Goal: Task Accomplishment & Management: Manage account settings

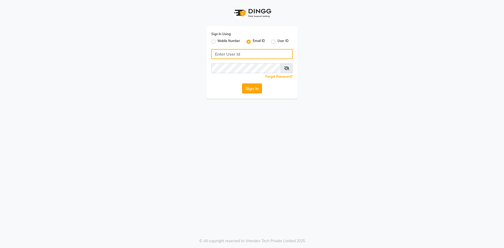
type input "7788994224"
click at [247, 87] on button "Sign In" at bounding box center [252, 88] width 20 height 10
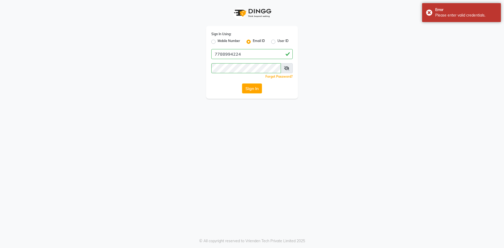
click at [253, 41] on label "Email ID" at bounding box center [259, 42] width 12 height 6
click at [253, 41] on input "Email ID" at bounding box center [254, 40] width 3 height 3
click at [243, 54] on input "Username" at bounding box center [251, 54] width 81 height 10
type input "[EMAIL_ADDRESS][DOMAIN_NAME]"
click at [255, 89] on button "Sign In" at bounding box center [252, 88] width 20 height 10
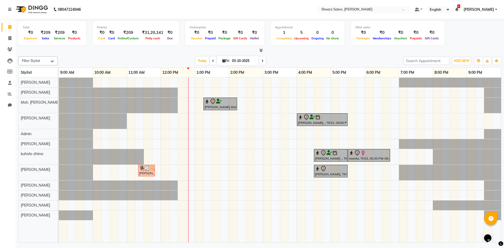
click at [264, 60] on span at bounding box center [262, 61] width 6 height 8
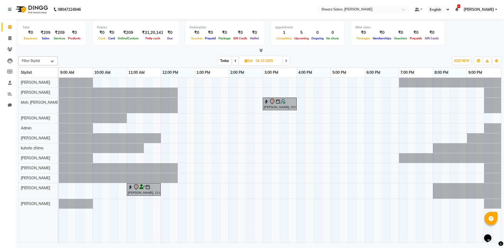
click at [285, 62] on icon at bounding box center [286, 60] width 2 height 3
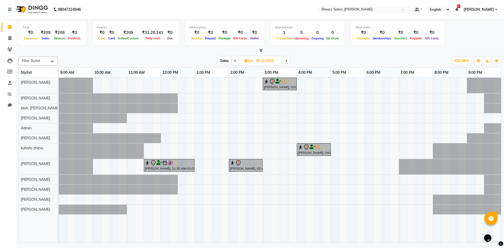
click at [287, 61] on icon at bounding box center [286, 60] width 2 height 3
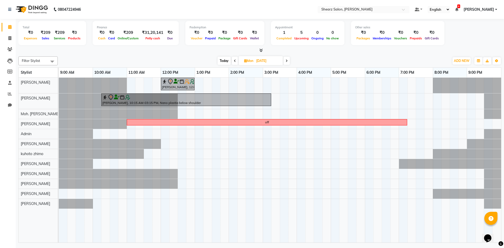
click at [233, 58] on span at bounding box center [235, 61] width 6 height 8
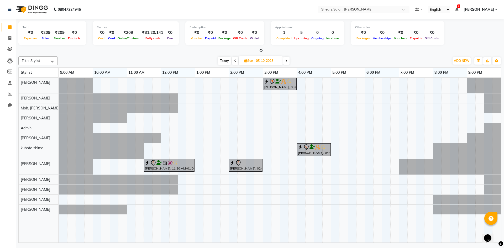
click at [286, 59] on icon at bounding box center [286, 60] width 2 height 3
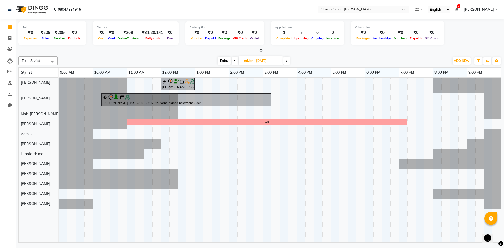
click at [286, 59] on icon at bounding box center [286, 60] width 2 height 3
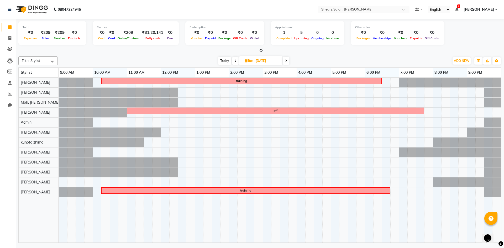
click at [286, 59] on icon at bounding box center [286, 60] width 2 height 3
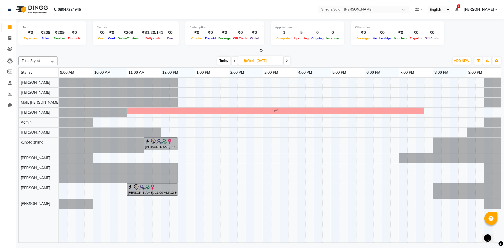
click at [286, 59] on span at bounding box center [287, 61] width 6 height 8
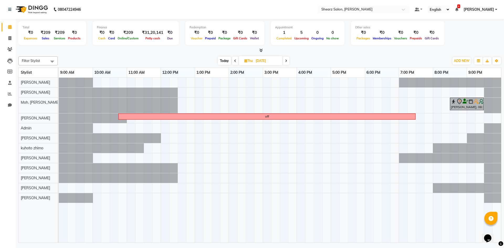
click at [286, 59] on icon at bounding box center [286, 60] width 2 height 3
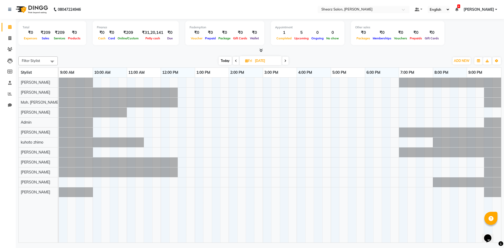
click at [286, 59] on icon at bounding box center [285, 60] width 2 height 3
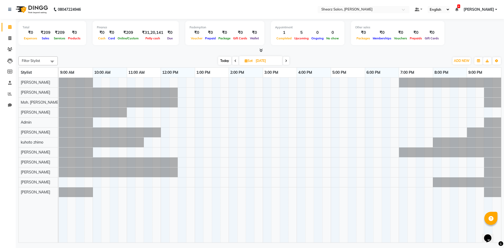
click at [286, 59] on icon at bounding box center [286, 60] width 2 height 3
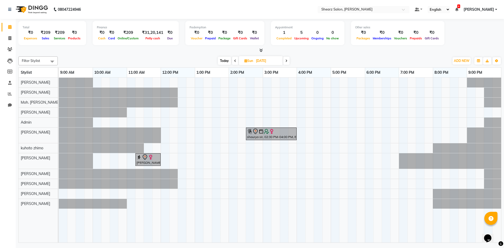
click at [286, 59] on icon at bounding box center [286, 60] width 2 height 3
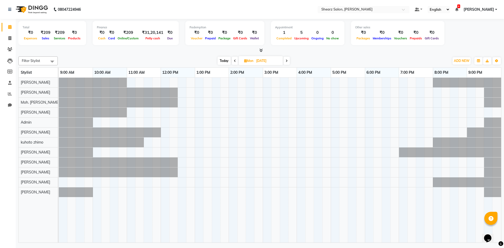
click at [286, 59] on icon at bounding box center [286, 60] width 2 height 3
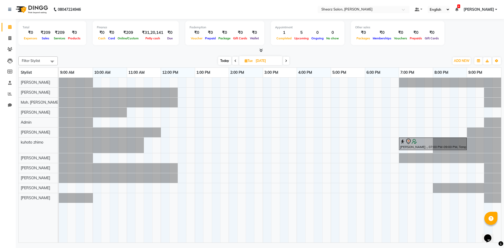
click at [286, 59] on icon at bounding box center [286, 60] width 2 height 3
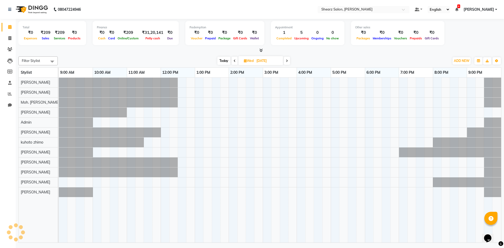
click at [286, 59] on span at bounding box center [287, 61] width 6 height 8
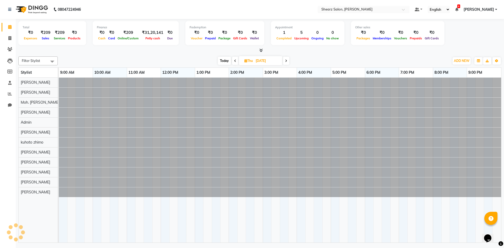
click at [286, 59] on icon at bounding box center [286, 60] width 2 height 3
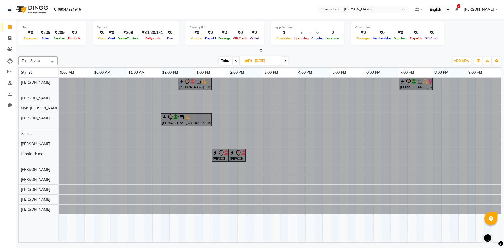
click at [286, 59] on icon at bounding box center [285, 60] width 2 height 3
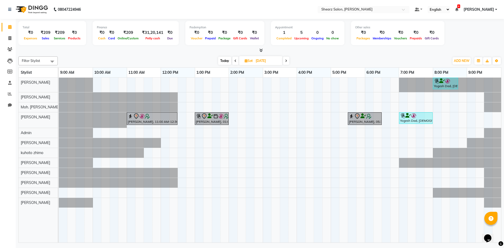
click at [286, 59] on icon at bounding box center [286, 60] width 2 height 3
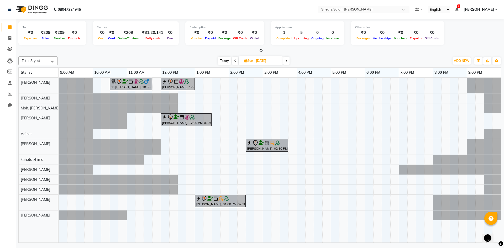
click at [286, 59] on icon at bounding box center [286, 60] width 2 height 3
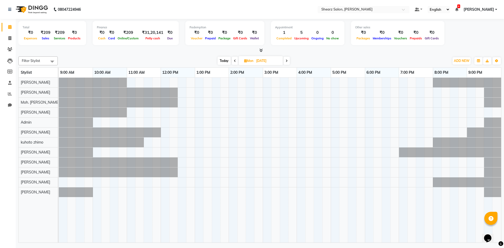
click at [286, 59] on icon at bounding box center [286, 60] width 2 height 3
click at [286, 59] on span at bounding box center [287, 61] width 6 height 8
click at [286, 59] on icon at bounding box center [286, 60] width 2 height 3
type input "[DATE]"
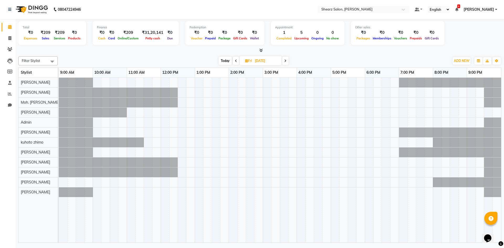
click at [269, 61] on input "[DATE]" at bounding box center [266, 61] width 26 height 8
select select "10"
select select "2025"
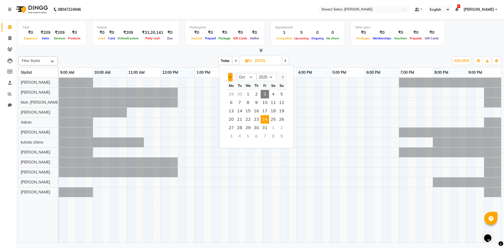
click at [229, 76] on button "Previous month" at bounding box center [230, 77] width 4 height 8
click at [230, 77] on span "Previous month" at bounding box center [230, 77] width 2 height 2
click at [280, 78] on button "Next month" at bounding box center [282, 77] width 4 height 8
select select "9"
click at [230, 97] on span "1" at bounding box center [231, 94] width 8 height 8
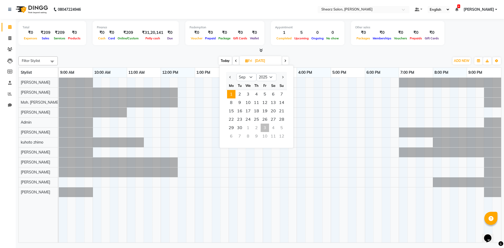
type input "01-09-2025"
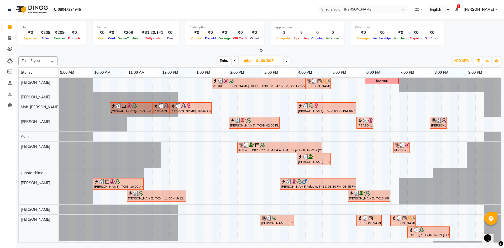
click at [247, 58] on span "[DATE]" at bounding box center [260, 60] width 44 height 9
click at [265, 59] on input "01-09-2025" at bounding box center [267, 61] width 26 height 8
select select "9"
select select "2025"
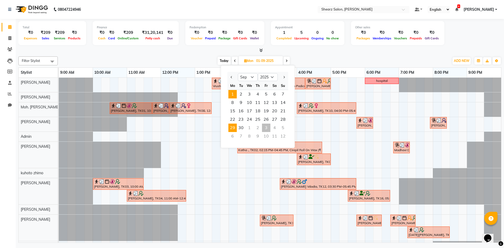
click at [231, 128] on span "29" at bounding box center [232, 128] width 8 height 8
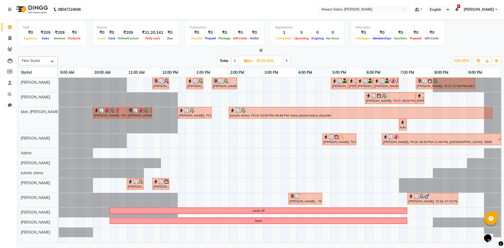
click at [289, 62] on span at bounding box center [286, 61] width 6 height 8
type input "30-09-2025"
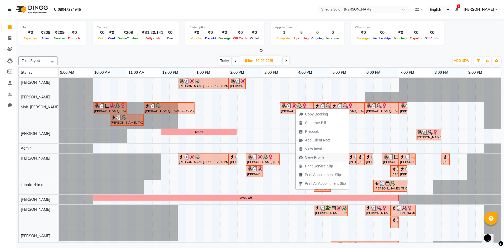
click at [322, 154] on span "View Profile" at bounding box center [311, 157] width 32 height 9
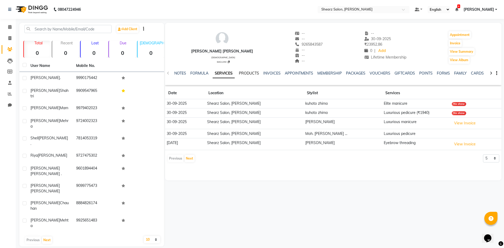
click at [248, 73] on link "PRODUCTS" at bounding box center [249, 73] width 20 height 5
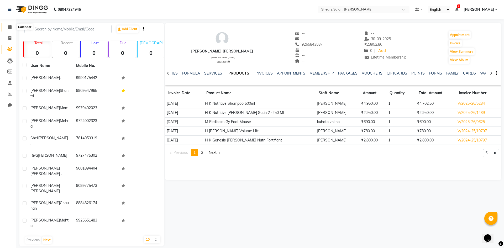
click at [8, 25] on span at bounding box center [9, 27] width 9 height 6
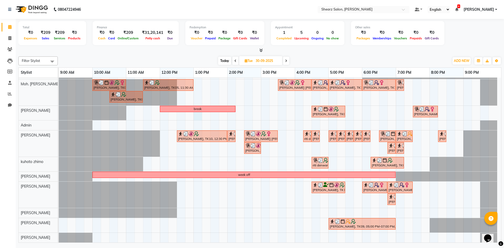
scroll to position [23, 0]
click at [200, 114] on div "[PERSON_NAME], TK06, 12:30 PM-02:00 PM, Foot massage - 30 min,Nail cut, filing …" at bounding box center [280, 149] width 442 height 188
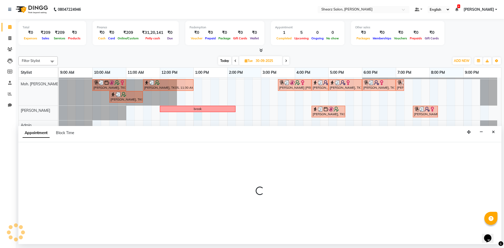
select select "77286"
select select "780"
select select "tentative"
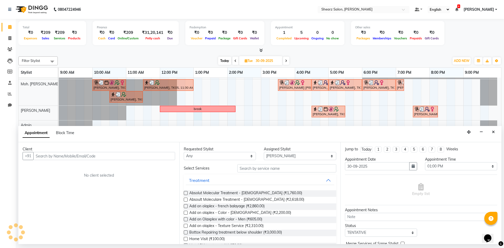
click at [64, 157] on input "text" at bounding box center [104, 156] width 142 height 8
type input "a"
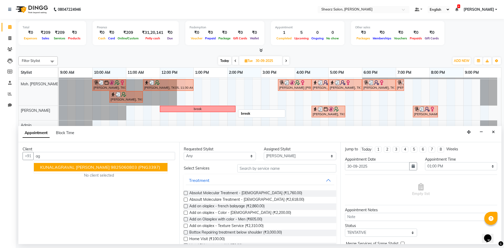
type input "a"
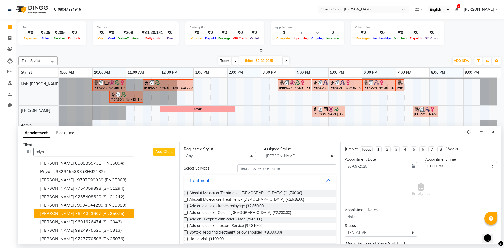
scroll to position [5, 0]
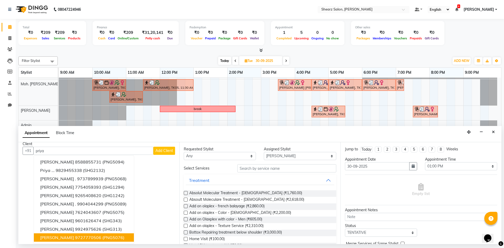
click at [114, 240] on button "[PERSON_NAME] 9727770506 (PNG5076)" at bounding box center [84, 237] width 100 height 8
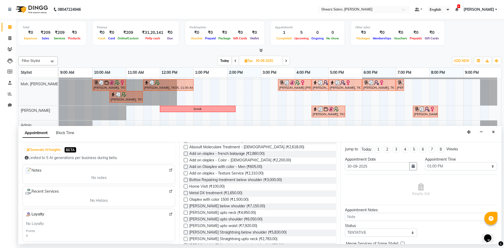
scroll to position [52, 0]
type input "9727770506"
click at [490, 131] on button "Close" at bounding box center [493, 132] width 8 height 8
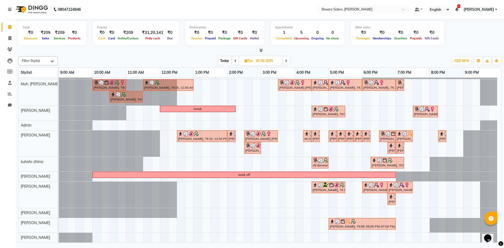
click at [249, 61] on span "Tue" at bounding box center [248, 61] width 11 height 4
select select "9"
select select "2025"
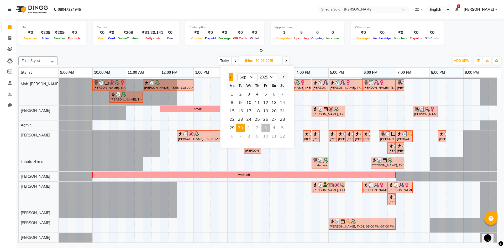
click at [230, 78] on button "Previous month" at bounding box center [231, 77] width 4 height 8
select select "8"
click at [260, 129] on span "28" at bounding box center [257, 128] width 8 height 8
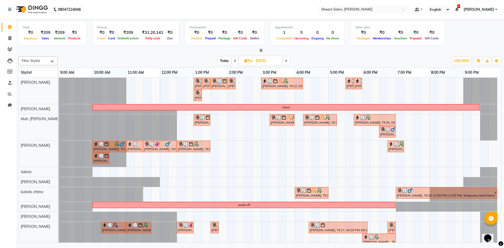
click at [288, 62] on span at bounding box center [286, 61] width 6 height 8
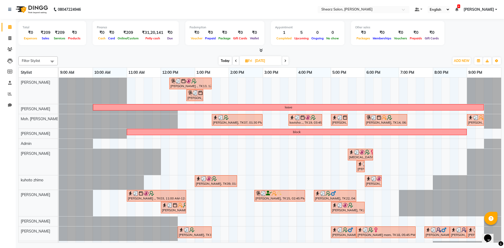
click at [288, 62] on span at bounding box center [285, 61] width 6 height 8
type input "30-08-2025"
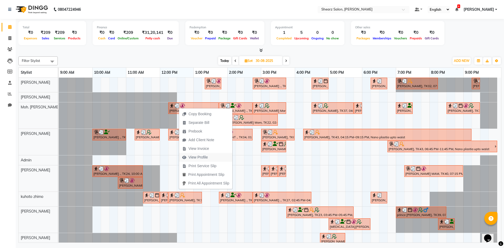
click at [202, 158] on span "View Profile" at bounding box center [197, 157] width 19 height 6
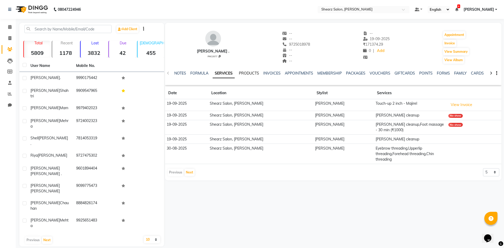
click at [244, 73] on link "PRODUCTS" at bounding box center [249, 73] width 20 height 5
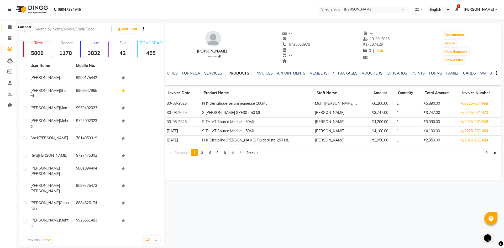
click at [9, 27] on icon at bounding box center [9, 27] width 3 height 4
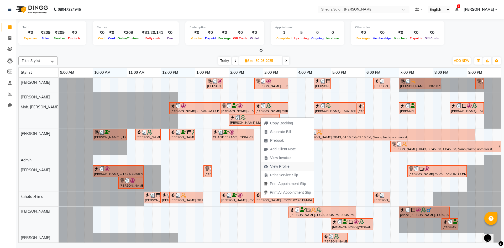
click at [287, 170] on span "View Profile" at bounding box center [276, 166] width 32 height 9
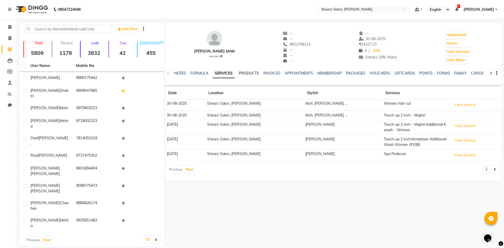
click at [251, 74] on link "PRODUCTS" at bounding box center [249, 73] width 20 height 5
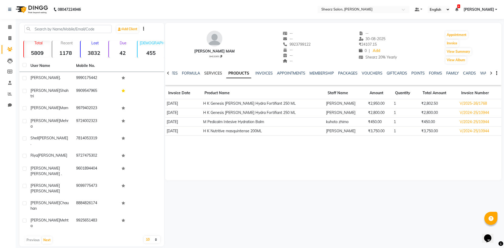
click at [214, 71] on link "SERVICES" at bounding box center [213, 73] width 18 height 5
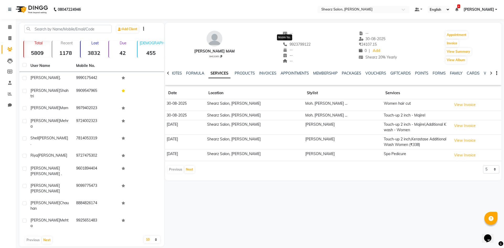
click at [289, 45] on span "9923799122" at bounding box center [297, 44] width 28 height 5
copy span "9923799122"
click at [11, 26] on icon at bounding box center [9, 27] width 3 height 4
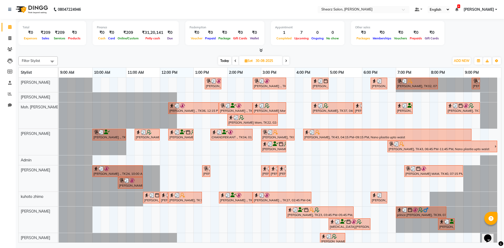
click at [259, 62] on input "30-08-2025" at bounding box center [267, 61] width 26 height 8
select select "8"
select select "2025"
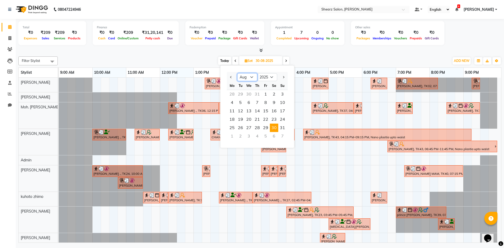
click at [248, 77] on select "Jan Feb Mar Apr May Jun [DATE] Aug Sep Oct Nov Dec" at bounding box center [247, 77] width 20 height 8
select select "9"
click at [237, 73] on select "Jan Feb Mar Apr May Jun [DATE] Aug Sep Oct Nov Dec" at bounding box center [247, 77] width 20 height 8
click at [249, 95] on span "3" at bounding box center [248, 94] width 8 height 8
type input "[DATE]"
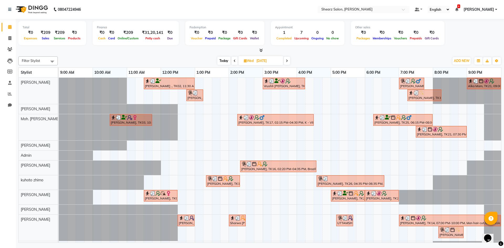
click at [265, 63] on input "[DATE]" at bounding box center [268, 61] width 26 height 8
select select "9"
select select "2025"
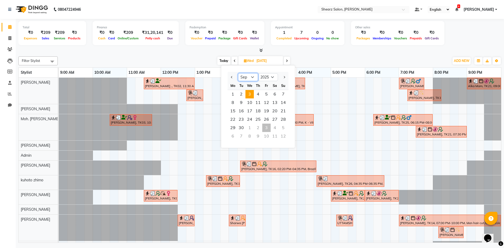
click at [250, 77] on select "Jan Feb Mar Apr May Jun [DATE] Aug Sep Oct Nov Dec" at bounding box center [248, 77] width 20 height 8
select select "10"
click at [238, 73] on select "Jan Feb Mar Apr May Jun [DATE] Aug Sep Oct Nov Dec" at bounding box center [248, 77] width 20 height 8
click at [267, 94] on span "3" at bounding box center [266, 94] width 8 height 8
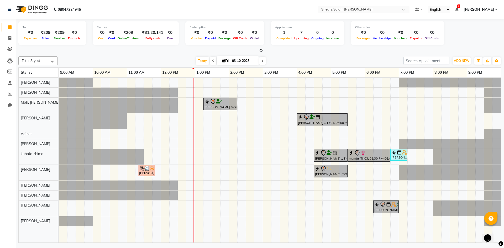
click at [262, 61] on icon at bounding box center [262, 60] width 2 height 3
type input "04-10-2025"
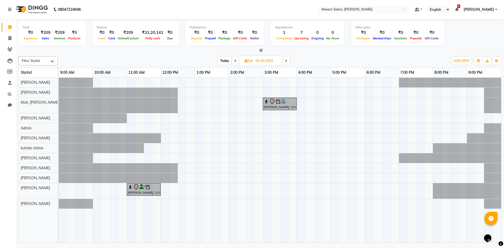
click at [262, 61] on input "04-10-2025" at bounding box center [267, 61] width 26 height 8
select select "10"
select select "2025"
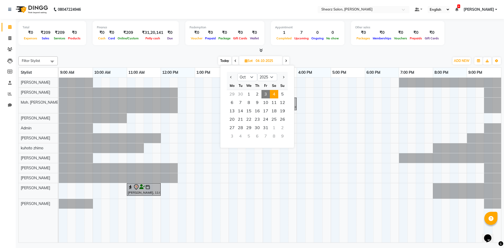
click at [269, 94] on span "3" at bounding box center [265, 94] width 8 height 8
type input "03-10-2025"
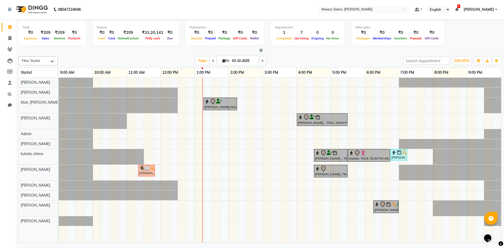
click at [244, 60] on input "03-10-2025" at bounding box center [243, 61] width 26 height 8
select select "10"
select select "2025"
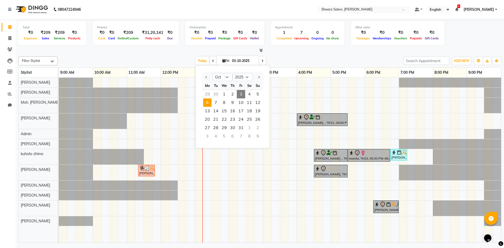
click at [209, 105] on span "6" at bounding box center [207, 102] width 8 height 8
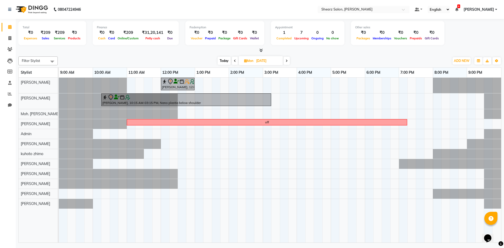
click at [254, 58] on span "[DATE]" at bounding box center [260, 60] width 44 height 9
click at [222, 58] on span "Today" at bounding box center [223, 61] width 13 height 8
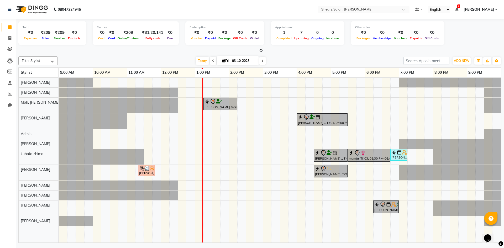
click at [262, 60] on icon at bounding box center [262, 60] width 2 height 3
type input "04-10-2025"
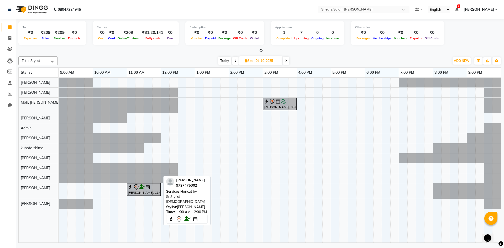
click at [140, 189] on div at bounding box center [144, 187] width 32 height 6
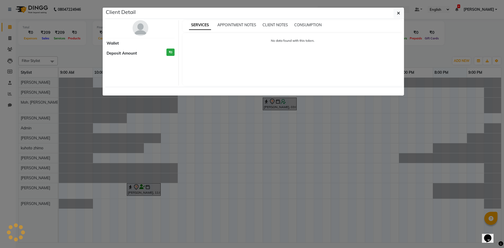
select select "7"
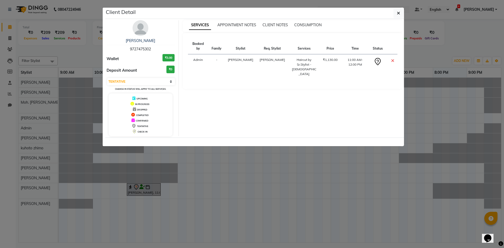
drag, startPoint x: 126, startPoint y: 204, endPoint x: 138, endPoint y: 232, distance: 30.9
click at [138, 238] on ngb-modal-window "Client Detail [PERSON_NAME] 9727475302 Wallet ₹3.00 Deposit Amount ₹0 Select CO…" at bounding box center [252, 124] width 504 height 248
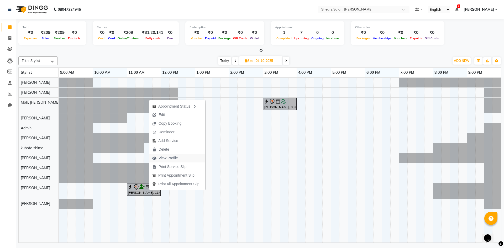
click at [174, 157] on span "View Profile" at bounding box center [167, 158] width 19 height 6
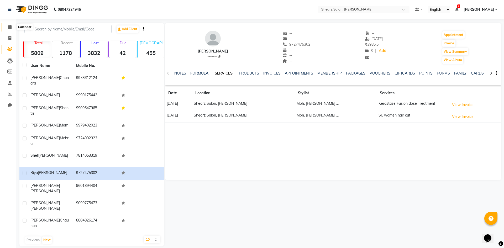
click at [11, 24] on span at bounding box center [9, 27] width 9 height 6
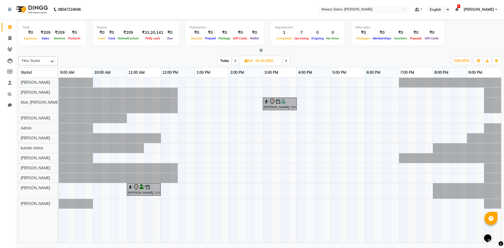
click at [237, 61] on span at bounding box center [235, 61] width 6 height 8
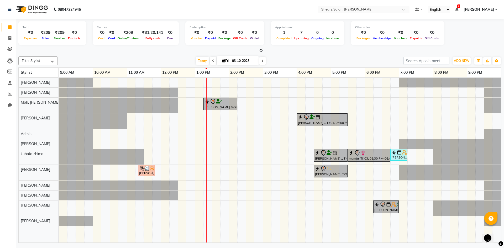
click at [210, 61] on span at bounding box center [213, 61] width 6 height 8
type input "02-10-2025"
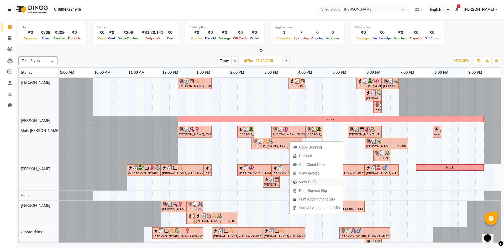
click at [315, 185] on span "View Profile" at bounding box center [305, 182] width 32 height 9
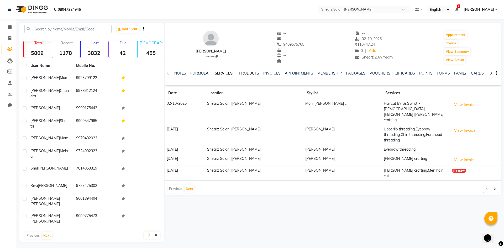
click at [244, 72] on link "PRODUCTS" at bounding box center [249, 73] width 20 height 5
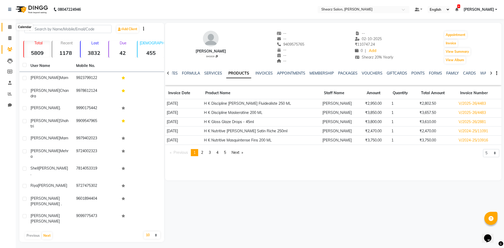
click at [10, 29] on icon at bounding box center [9, 27] width 3 height 4
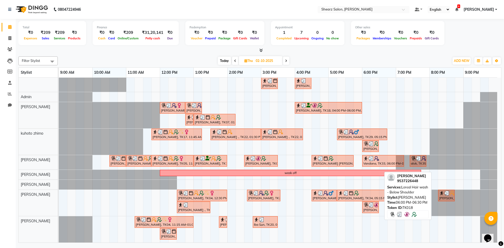
scroll to position [99, 0]
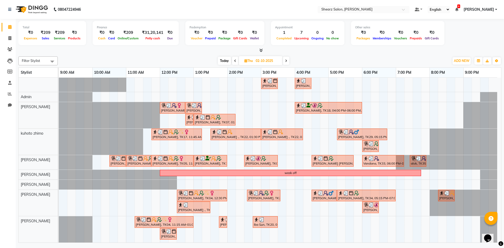
click at [234, 60] on icon at bounding box center [235, 60] width 2 height 3
type input "01-10-2025"
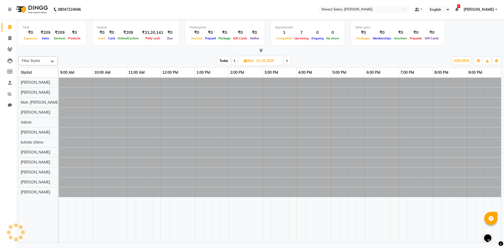
scroll to position [0, 0]
